Goal: Use online tool/utility

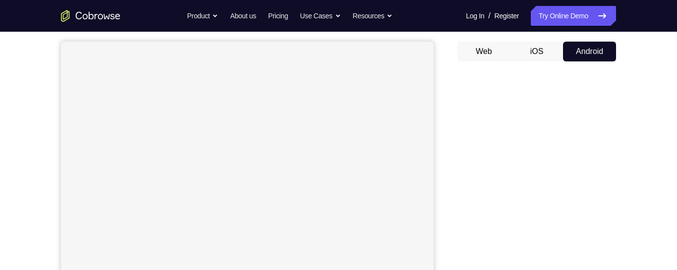
scroll to position [87, 0]
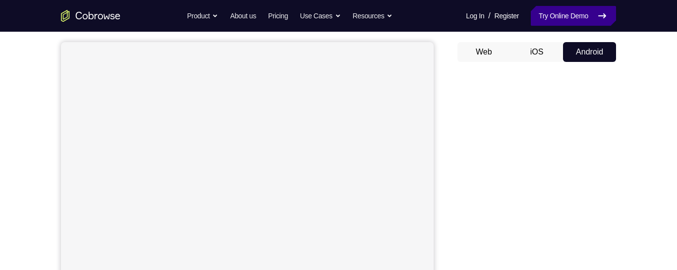
click at [584, 15] on link "Try Online Demo" at bounding box center [573, 16] width 85 height 20
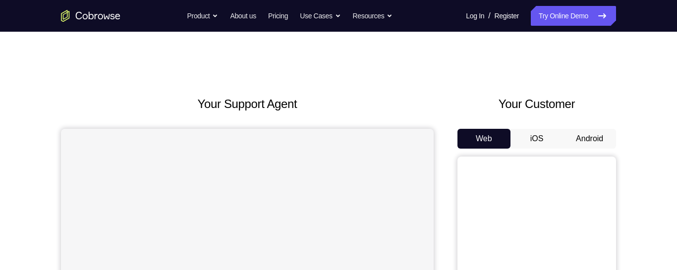
click at [590, 134] on button "Android" at bounding box center [589, 139] width 53 height 20
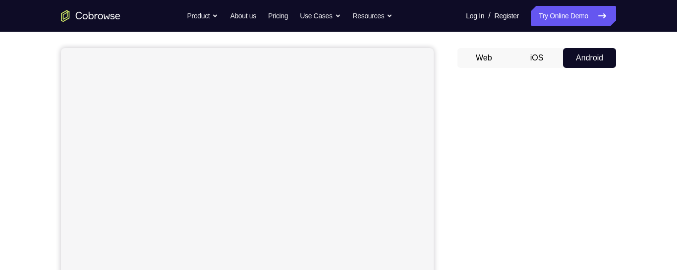
scroll to position [79, 0]
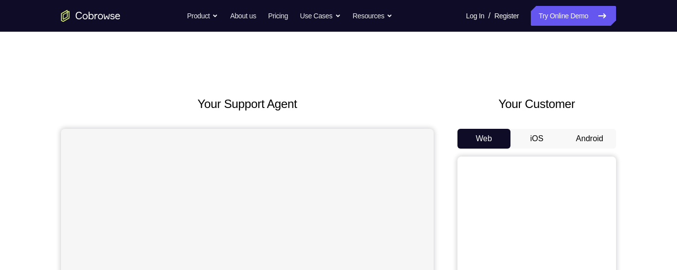
click at [577, 144] on button "Android" at bounding box center [589, 139] width 53 height 20
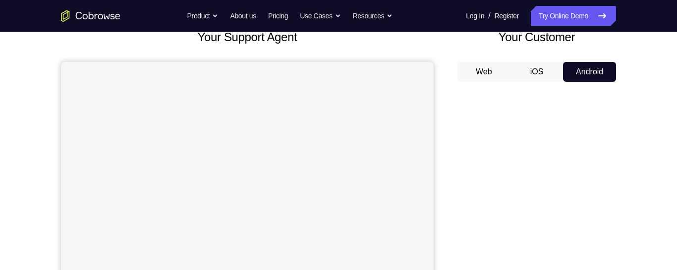
scroll to position [68, 0]
